Goal: Check status: Check status

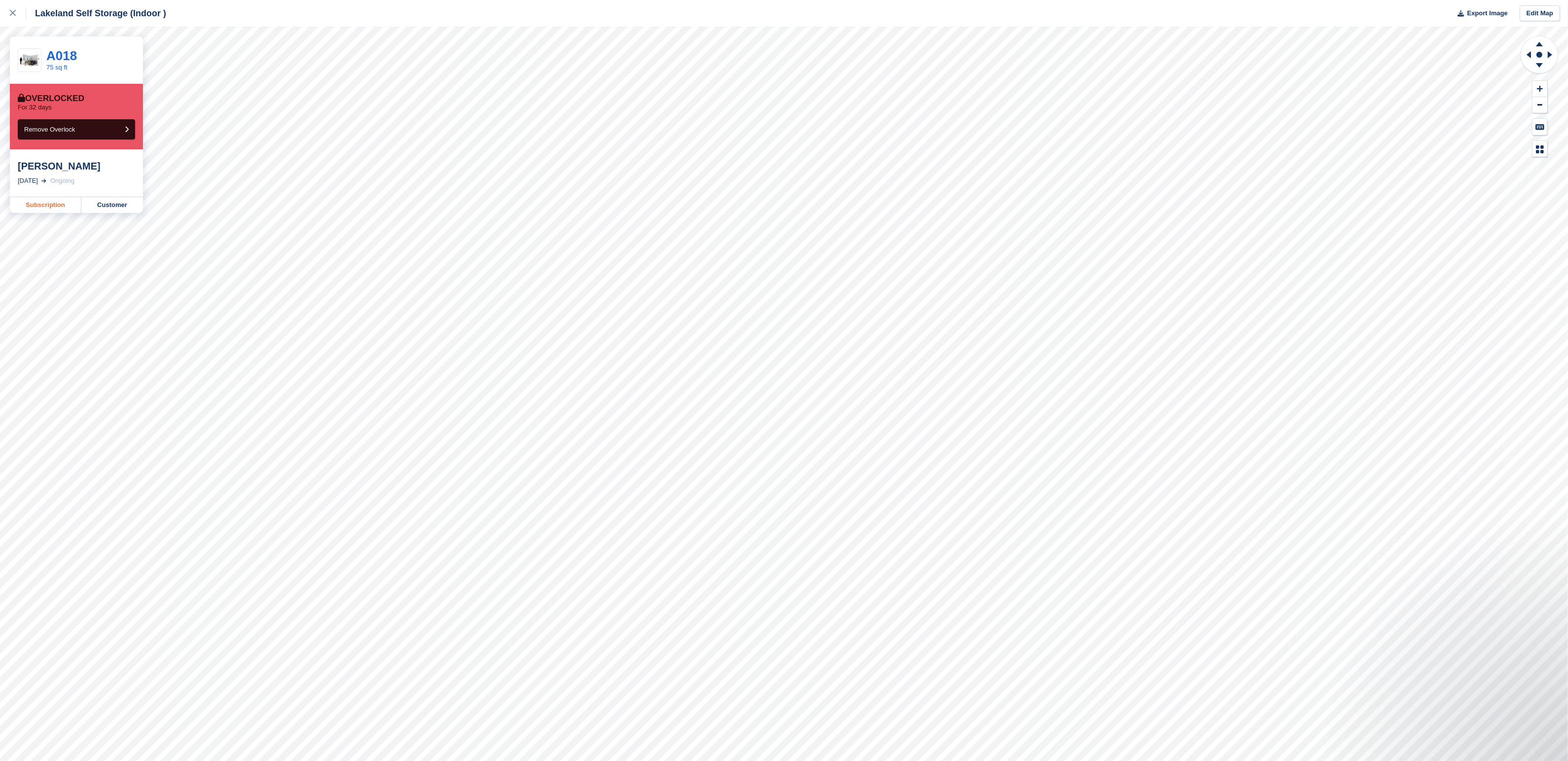
click at [38, 207] on link "Subscription" at bounding box center [45, 205] width 72 height 16
click at [44, 206] on link "Subscription" at bounding box center [45, 205] width 72 height 16
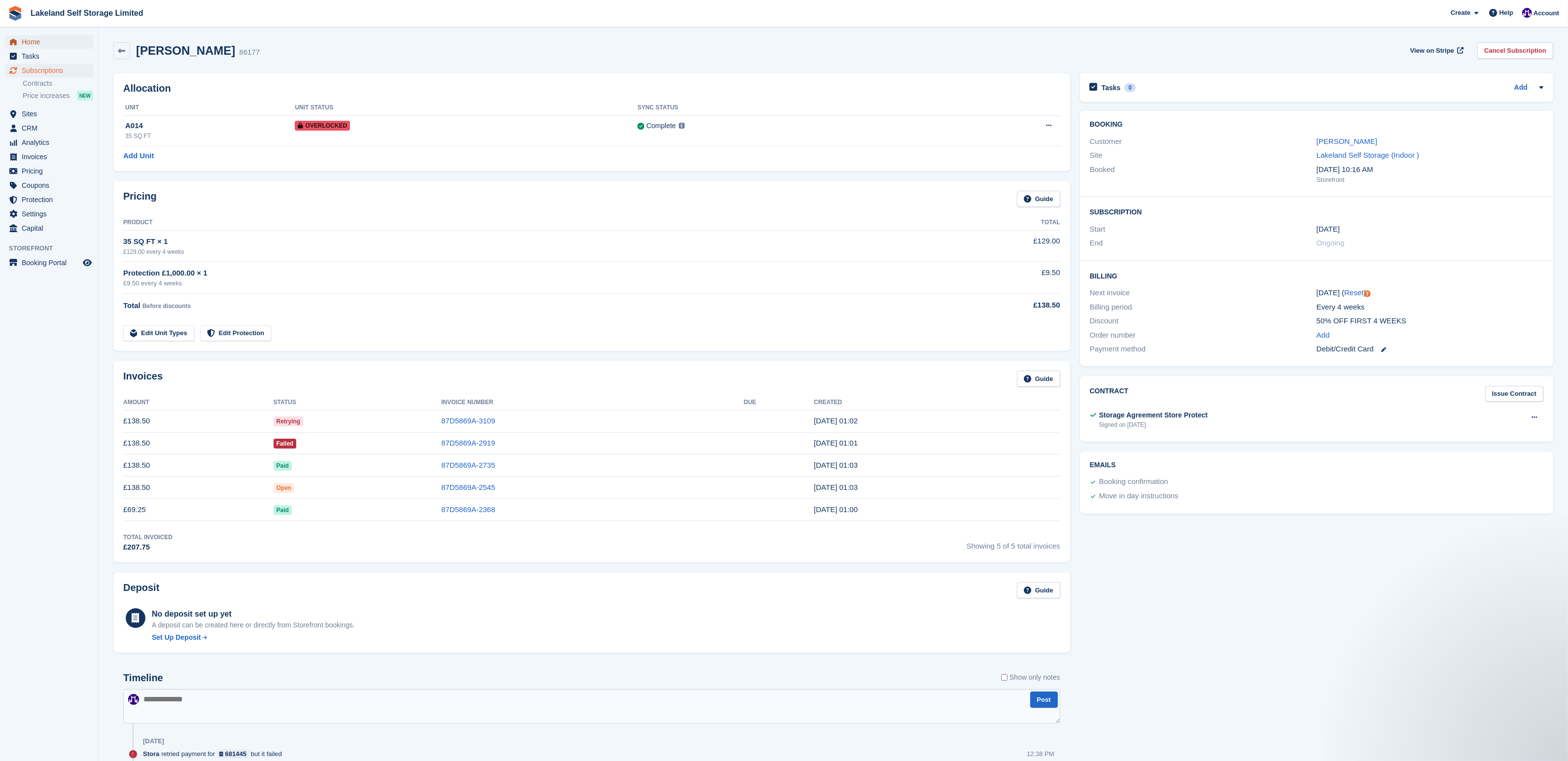
click at [38, 38] on span "Home" at bounding box center [52, 42] width 59 height 14
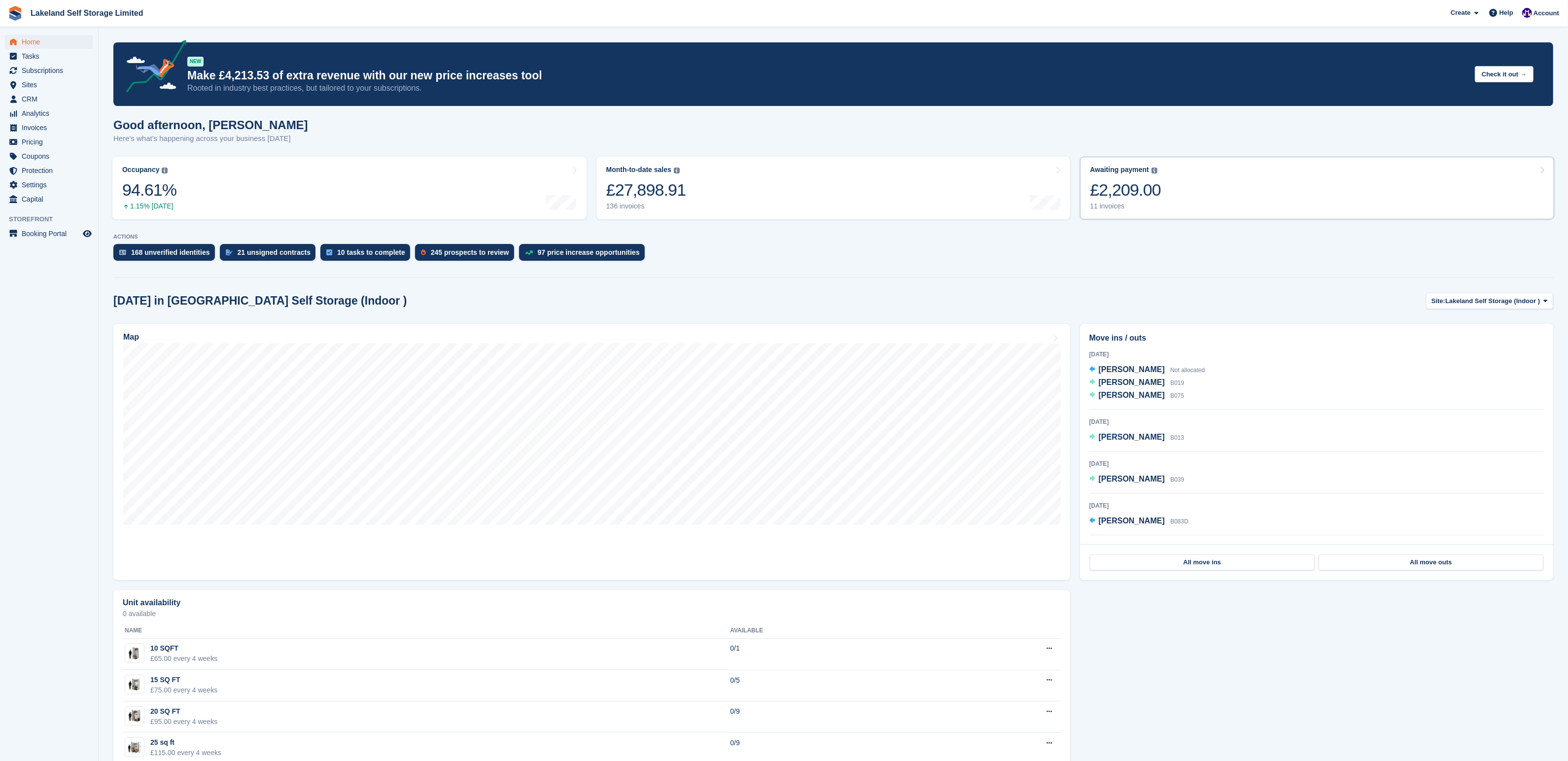
click at [1117, 182] on div "£2,209.00" at bounding box center [1124, 190] width 71 height 20
